Goal: Transaction & Acquisition: Obtain resource

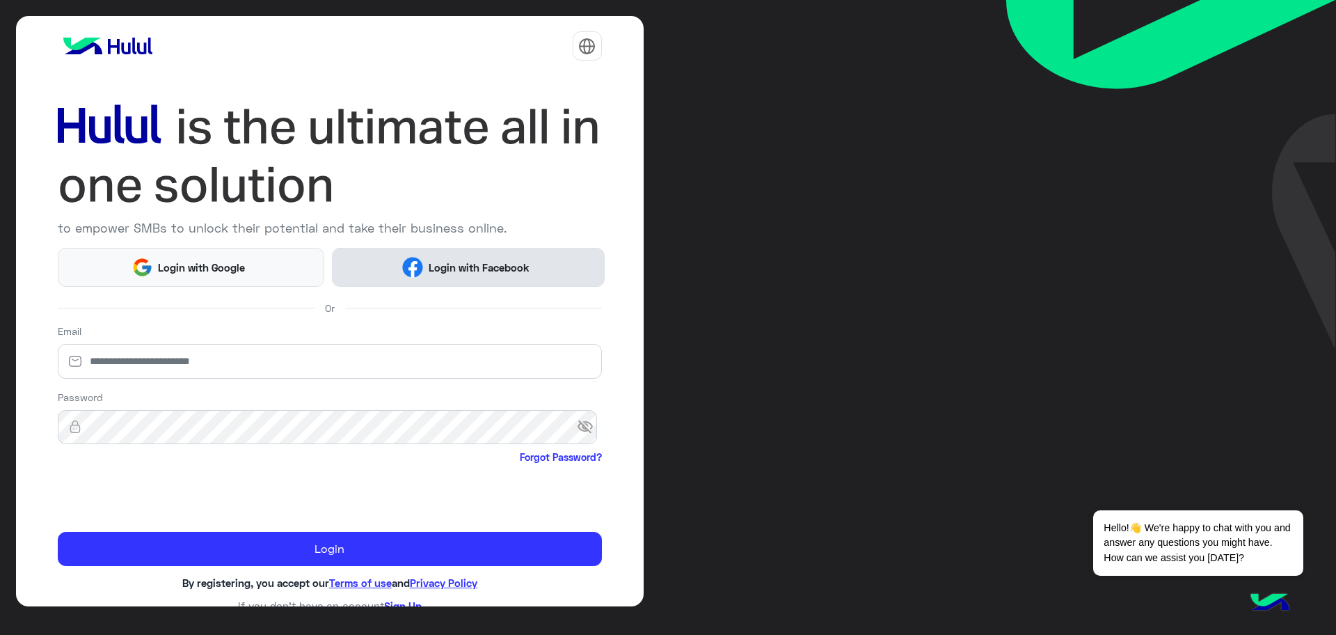
click at [447, 263] on span "Login with Facebook" at bounding box center [478, 268] width 111 height 16
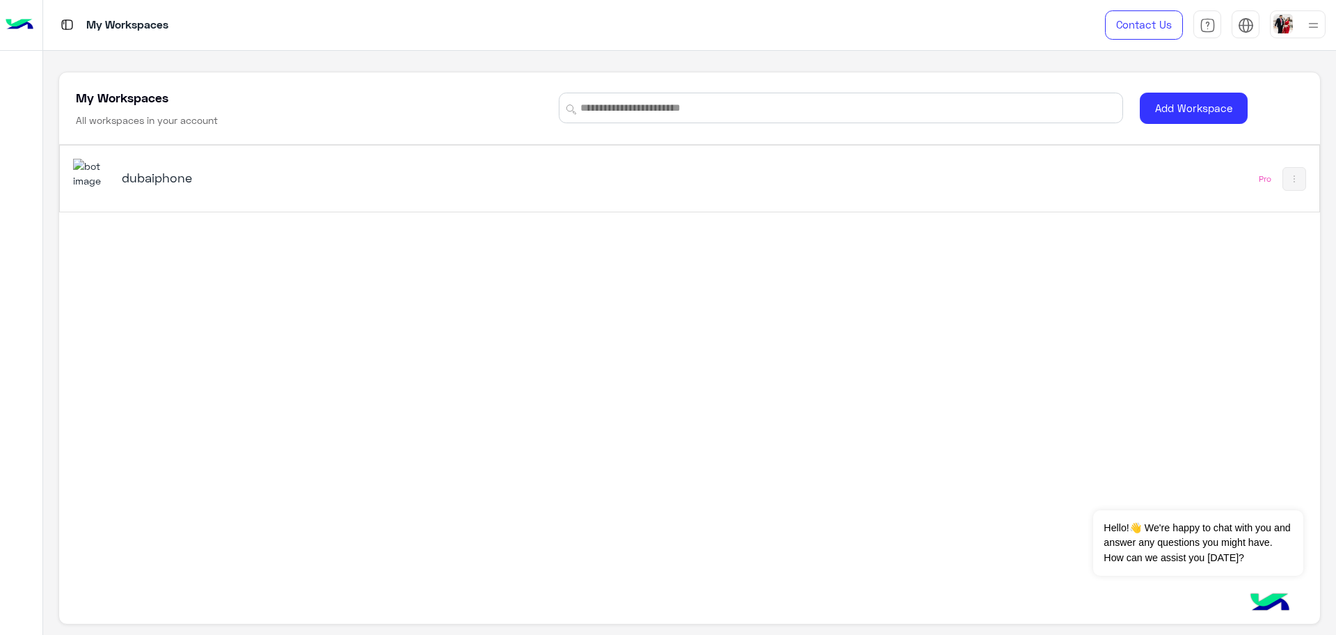
click at [166, 176] on h5 "dubaiphone" at bounding box center [344, 177] width 444 height 17
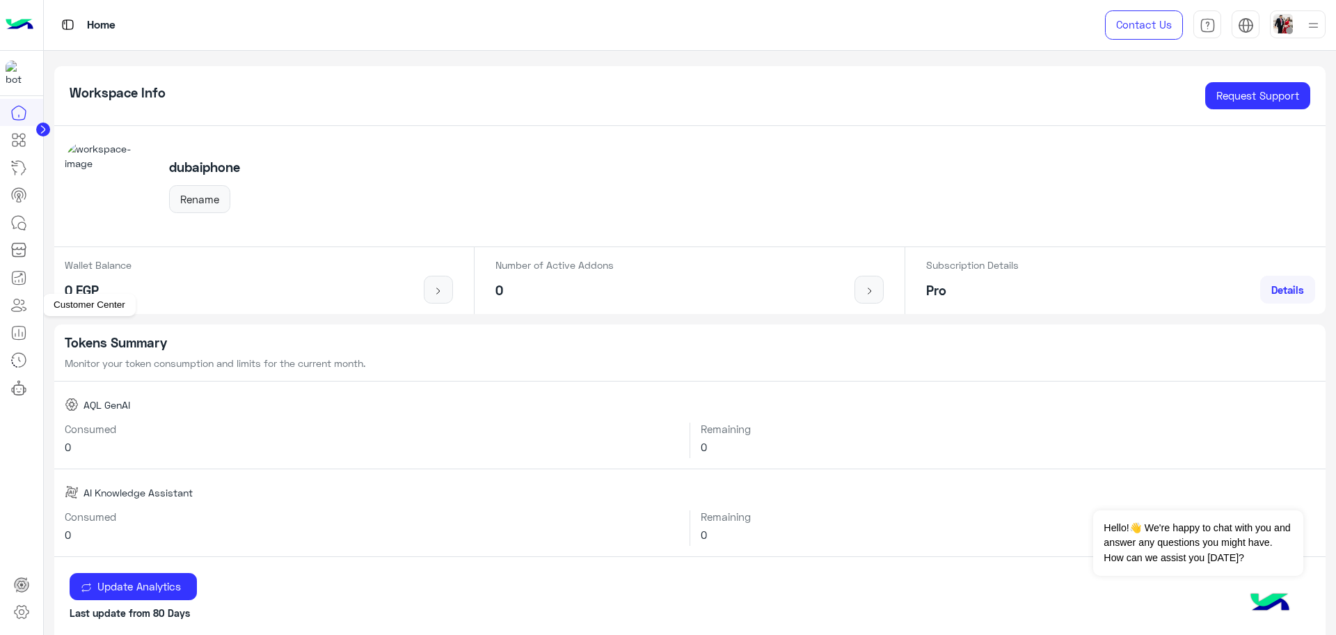
click at [19, 304] on icon at bounding box center [17, 302] width 6 height 6
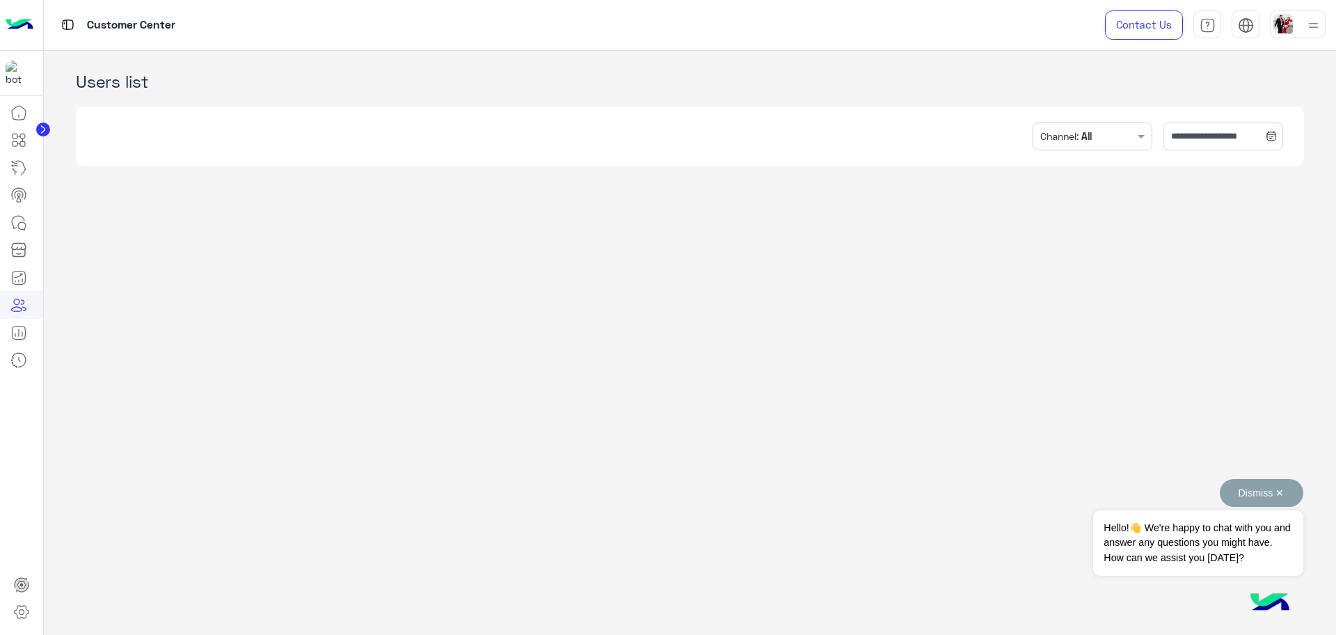
click at [1187, 494] on button "Dismiss ✕" at bounding box center [1262, 493] width 84 height 28
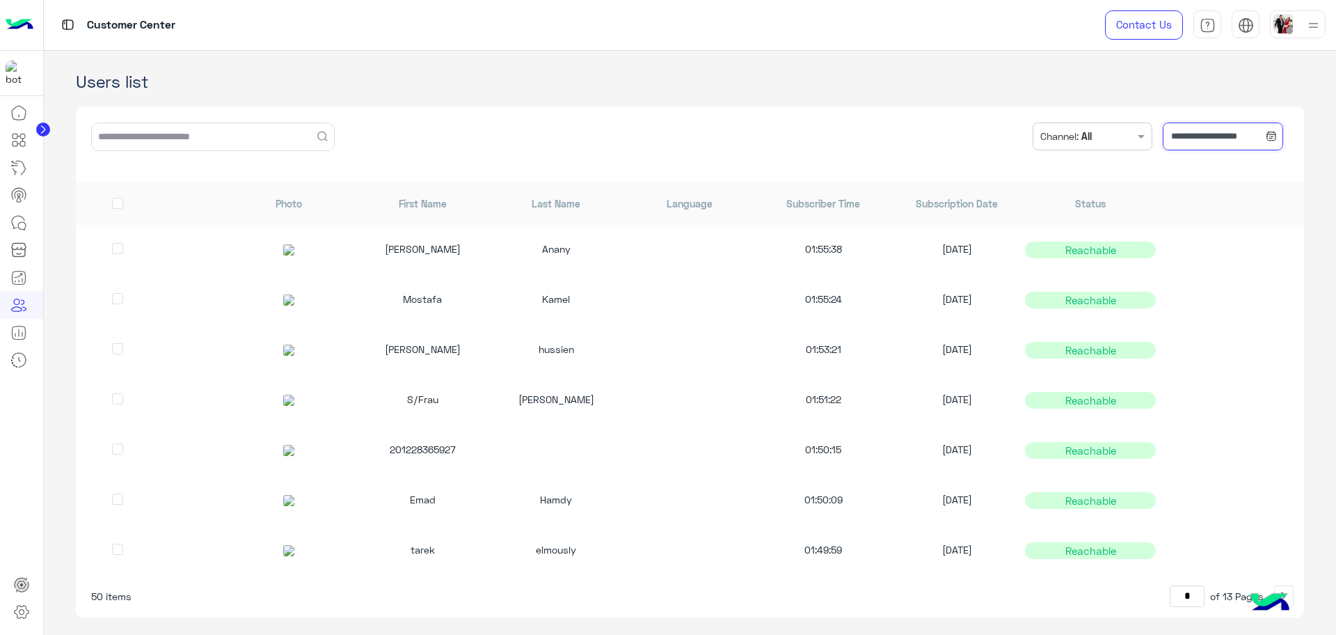
click at [1187, 136] on input "**********" at bounding box center [1223, 136] width 120 height 28
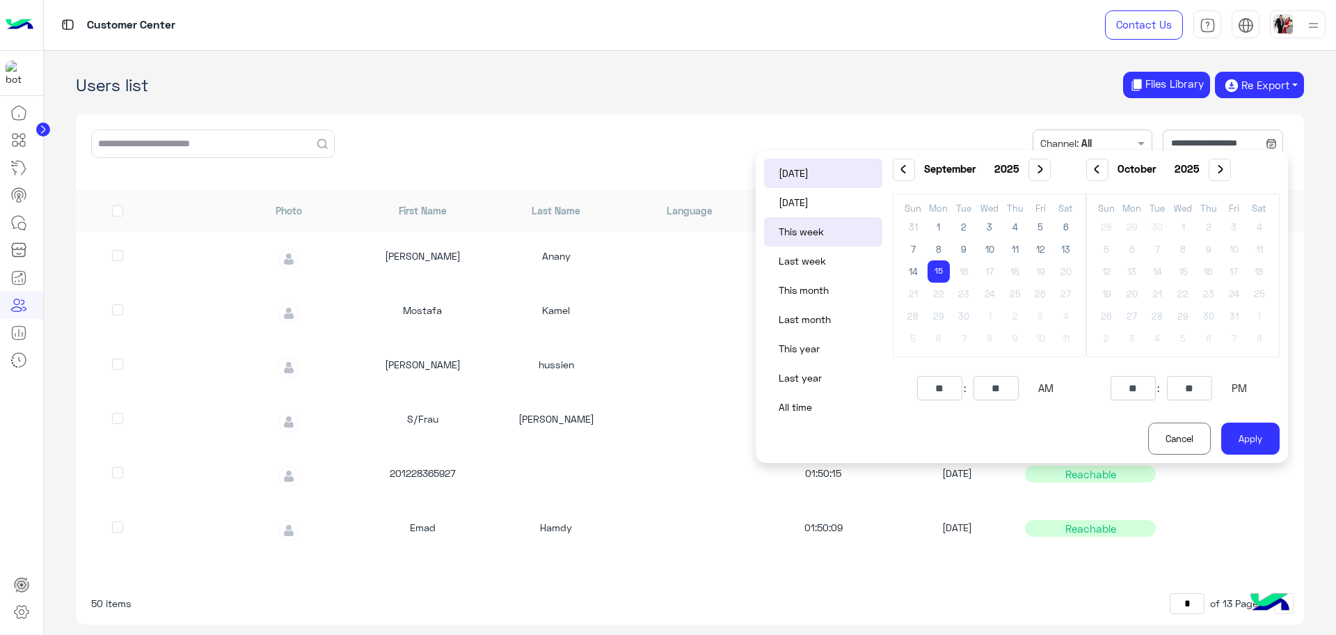
click at [910, 175] on button "‹" at bounding box center [904, 170] width 22 height 22
click at [903, 168] on span "‹" at bounding box center [903, 169] width 10 height 10
click at [1020, 225] on span "1" at bounding box center [1015, 227] width 22 height 22
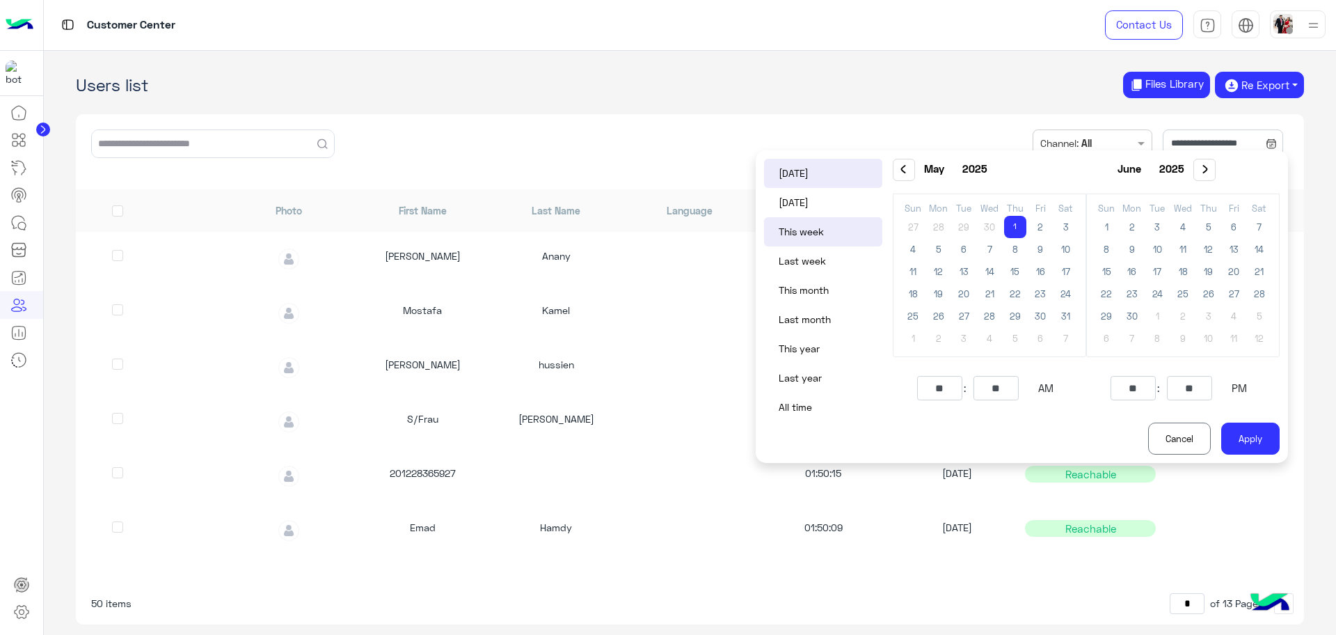
click at [1187, 171] on span "›" at bounding box center [1205, 169] width 10 height 10
click at [1187, 171] on span "›" at bounding box center [1202, 169] width 10 height 10
click at [1187, 171] on span "›" at bounding box center [1217, 169] width 10 height 10
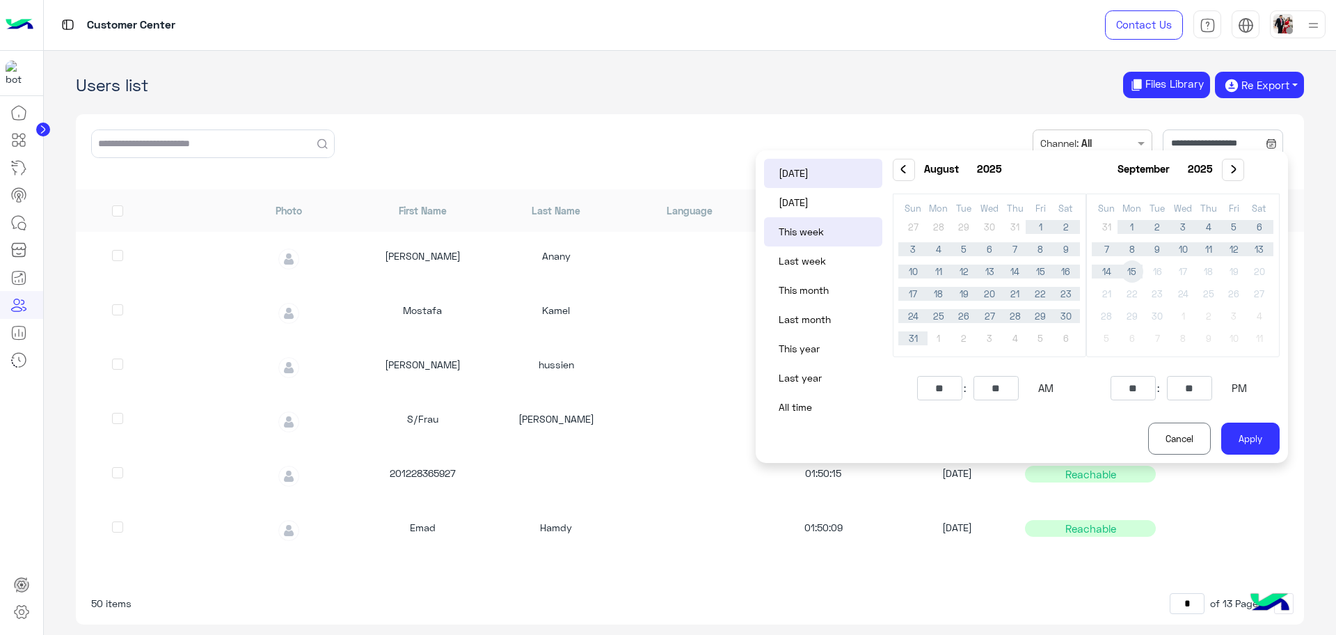
click at [1134, 269] on span "15" at bounding box center [1132, 271] width 22 height 22
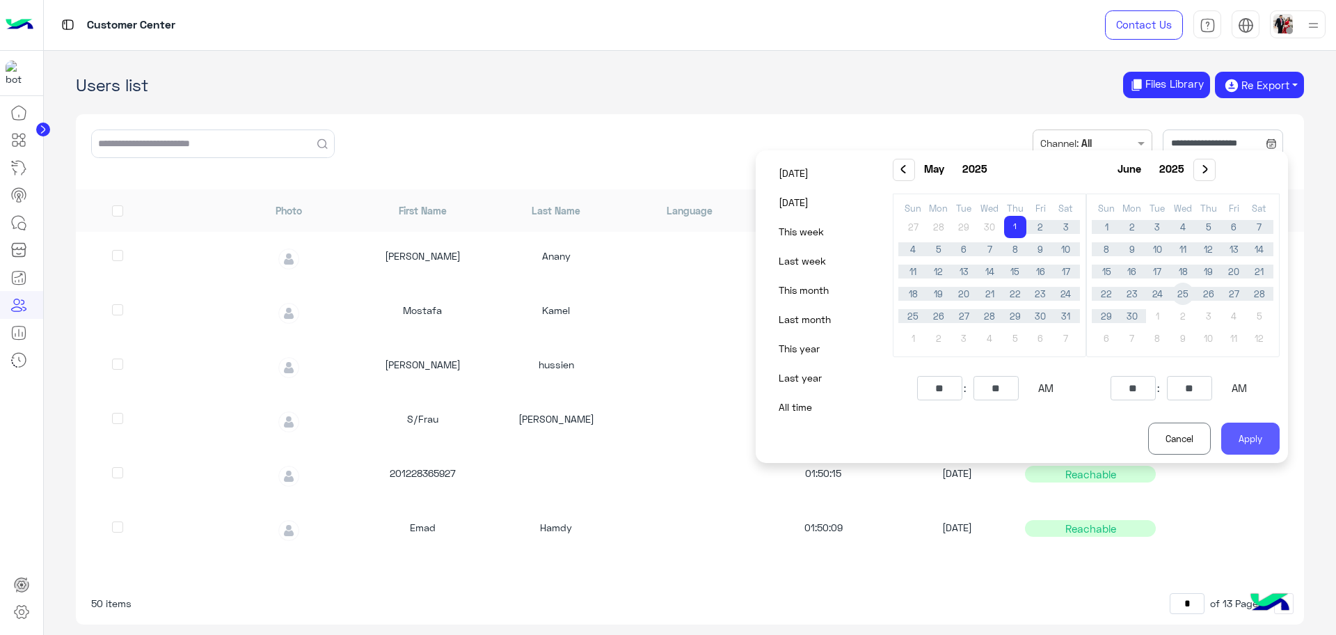
click at [1187, 436] on button "Apply" at bounding box center [1250, 438] width 58 height 32
type input "**********"
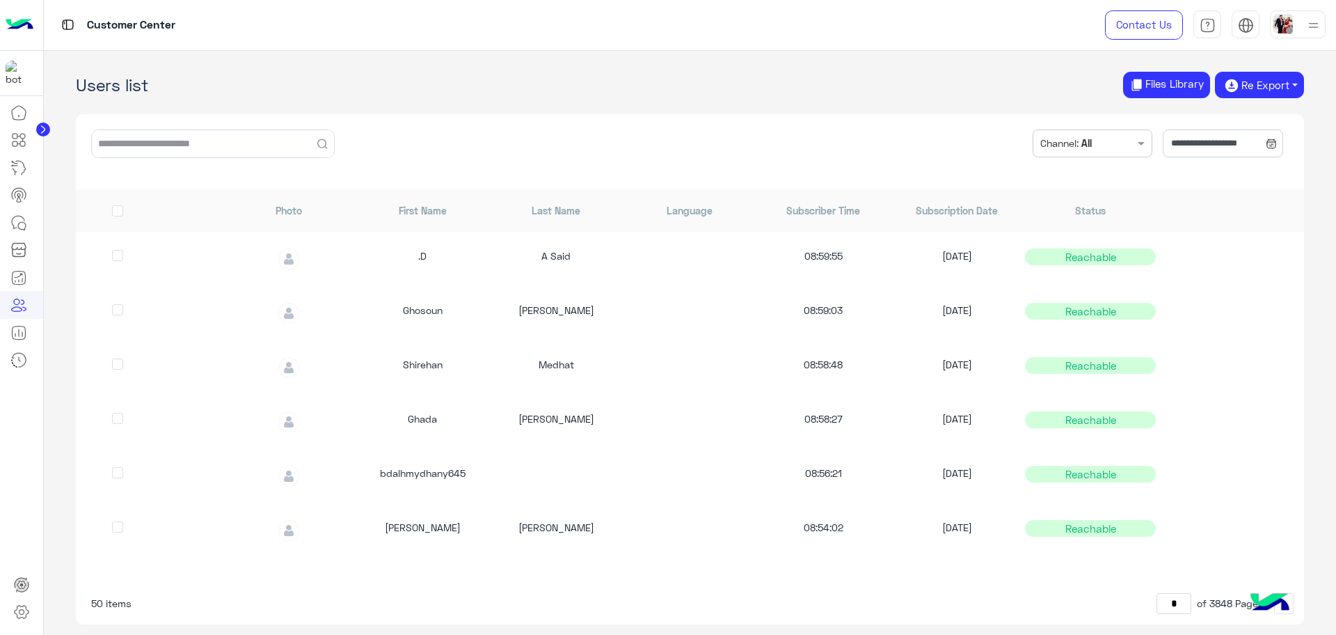
click at [1114, 138] on input "text" at bounding box center [1114, 142] width 40 height 26
click at [1104, 239] on b "WhatsApp" at bounding box center [1110, 242] width 48 height 15
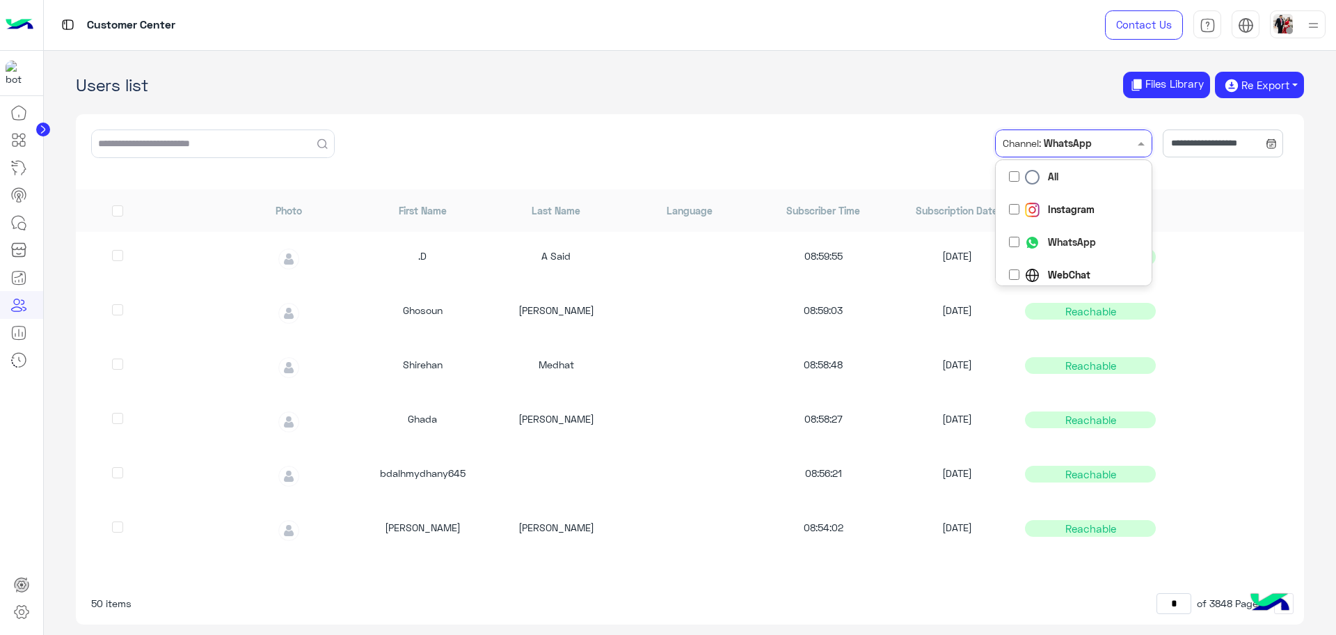
click at [933, 124] on div "**********" at bounding box center [690, 152] width 1228 height 76
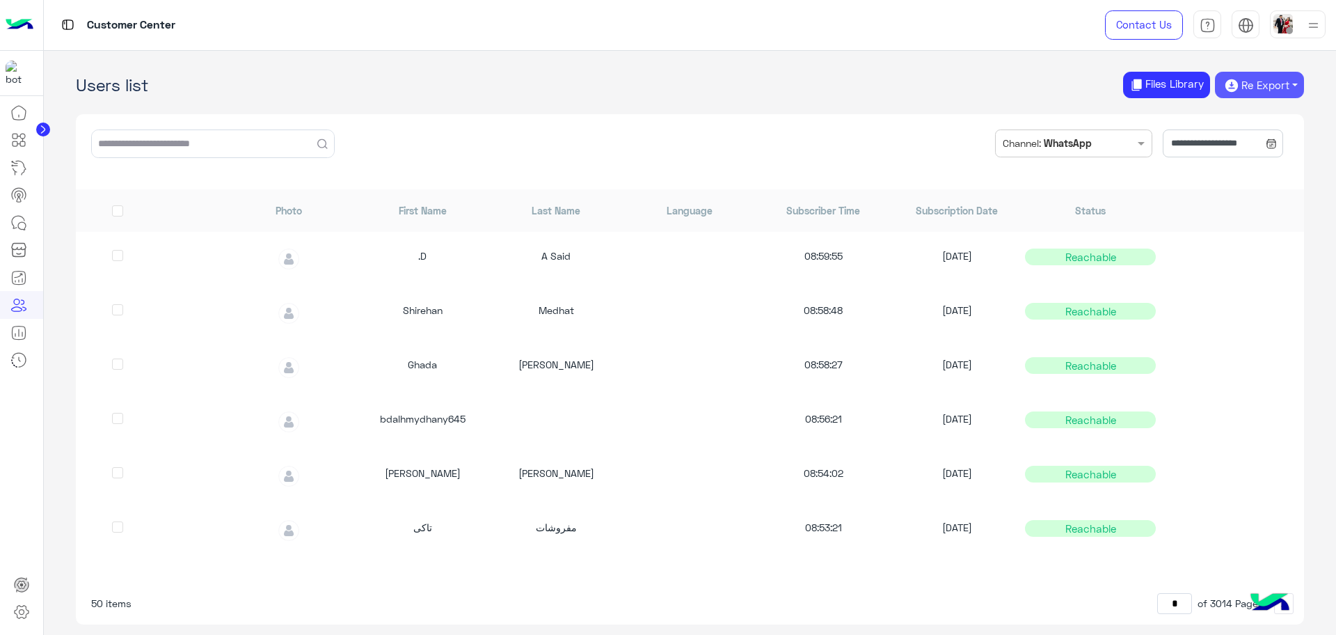
click at [1187, 90] on button "Re Export" at bounding box center [1259, 85] width 88 height 26
click at [1187, 108] on button "CSV" at bounding box center [1259, 114] width 67 height 19
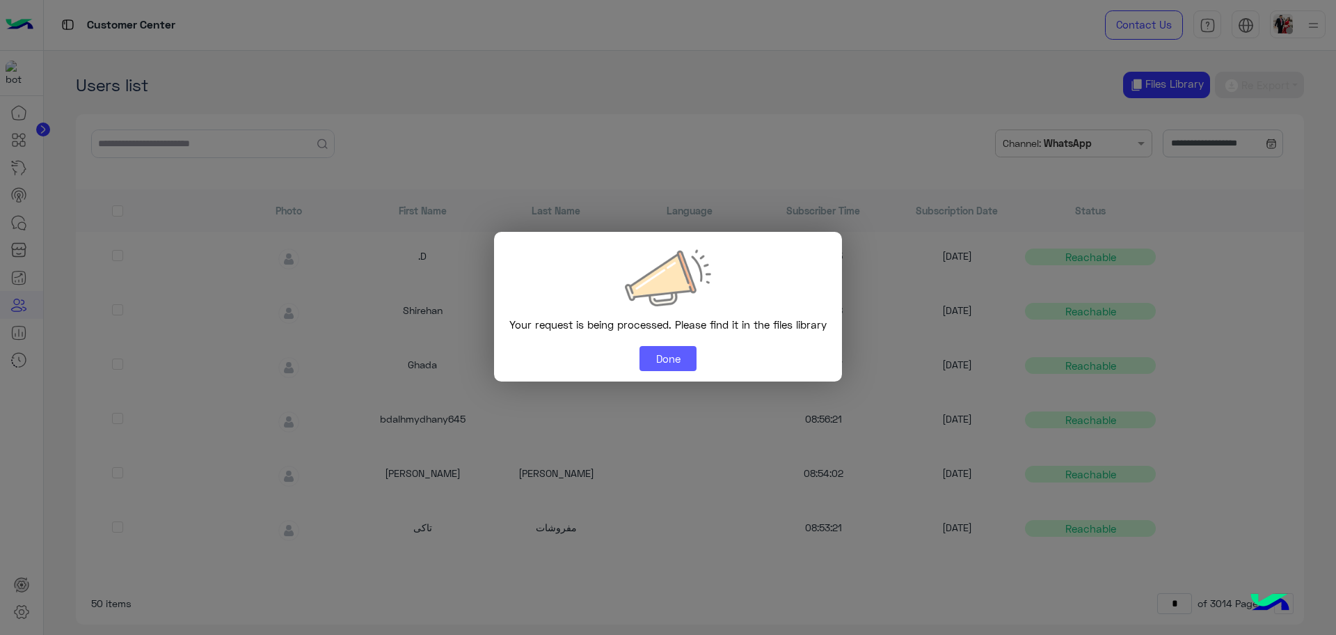
click at [665, 359] on button "Done" at bounding box center [668, 358] width 57 height 25
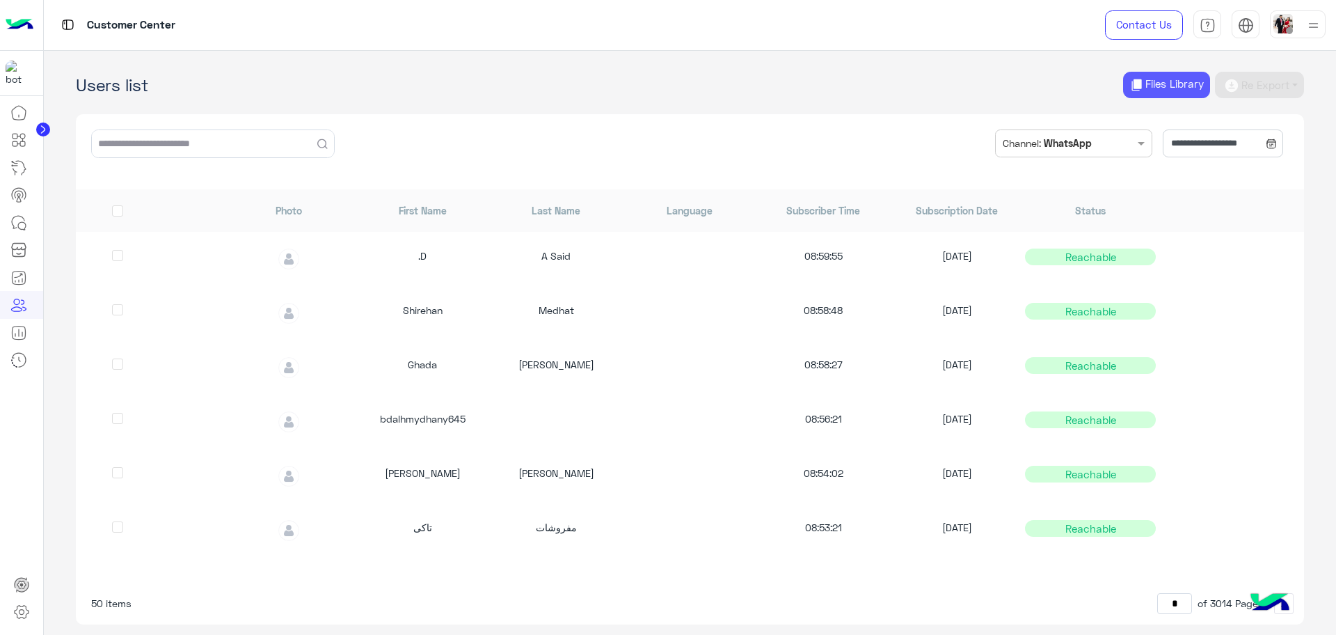
click at [1166, 89] on button "Files Library" at bounding box center [1166, 85] width 87 height 27
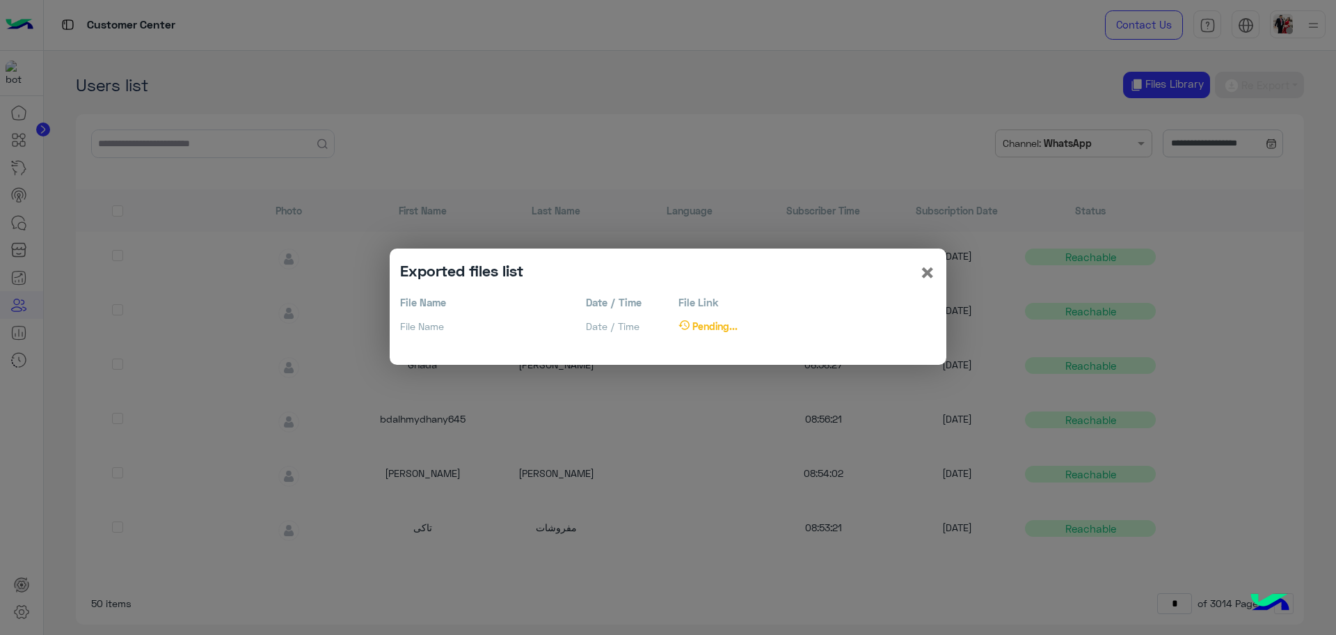
click at [881, 130] on modal-container "Exported files list × File Name File Name Date / Time Date / Time File Link Pen…" at bounding box center [668, 317] width 1336 height 635
click at [933, 270] on span "×" at bounding box center [927, 271] width 17 height 31
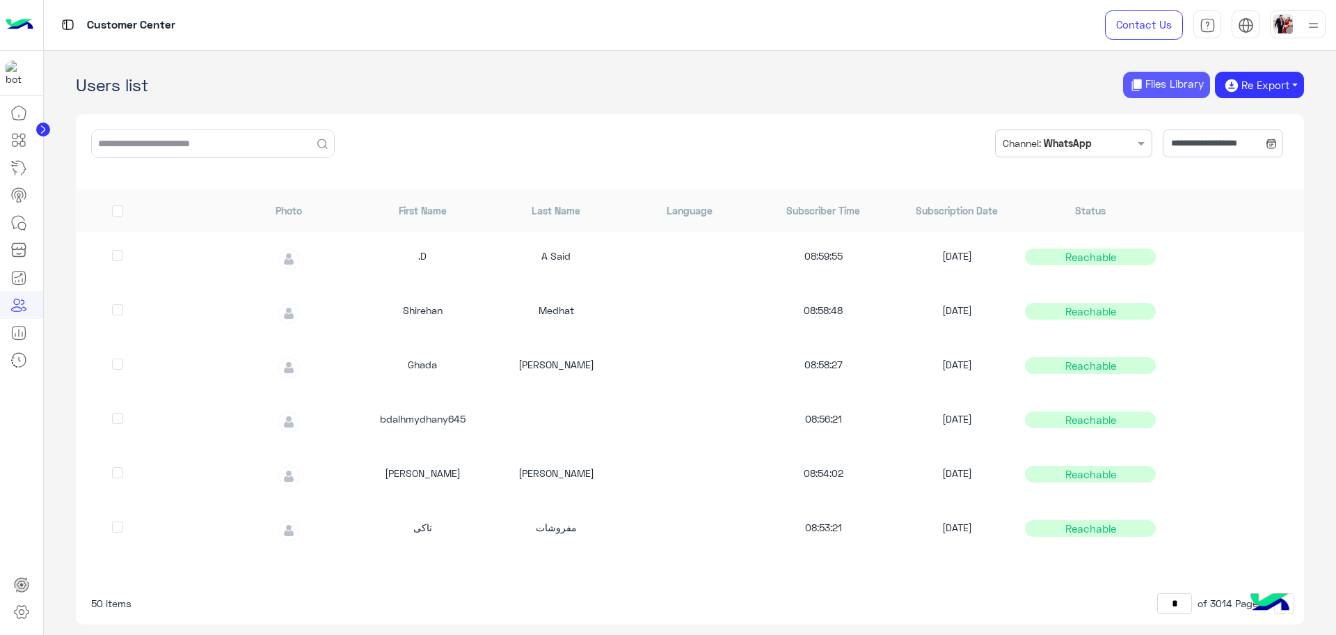
click at [1166, 83] on button "Files Library" at bounding box center [1166, 85] width 87 height 27
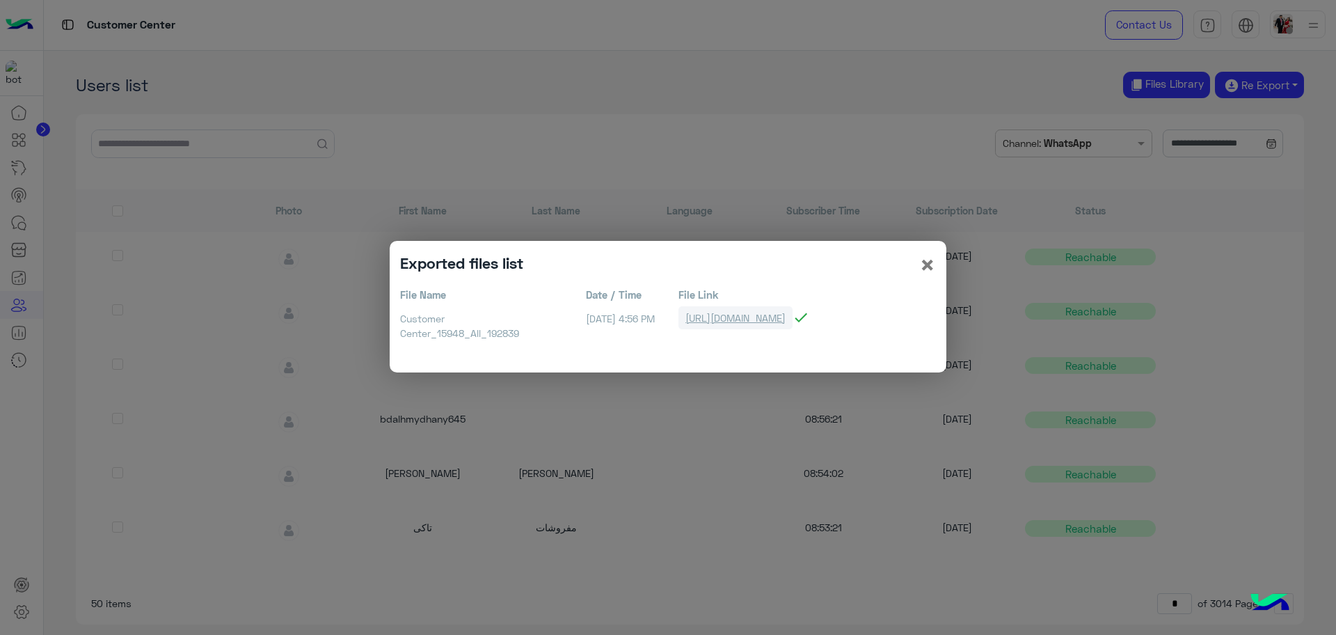
click at [768, 315] on link "[URL][DOMAIN_NAME]" at bounding box center [736, 317] width 114 height 23
click at [921, 268] on span "×" at bounding box center [927, 263] width 17 height 31
